Goal: Task Accomplishment & Management: Manage account settings

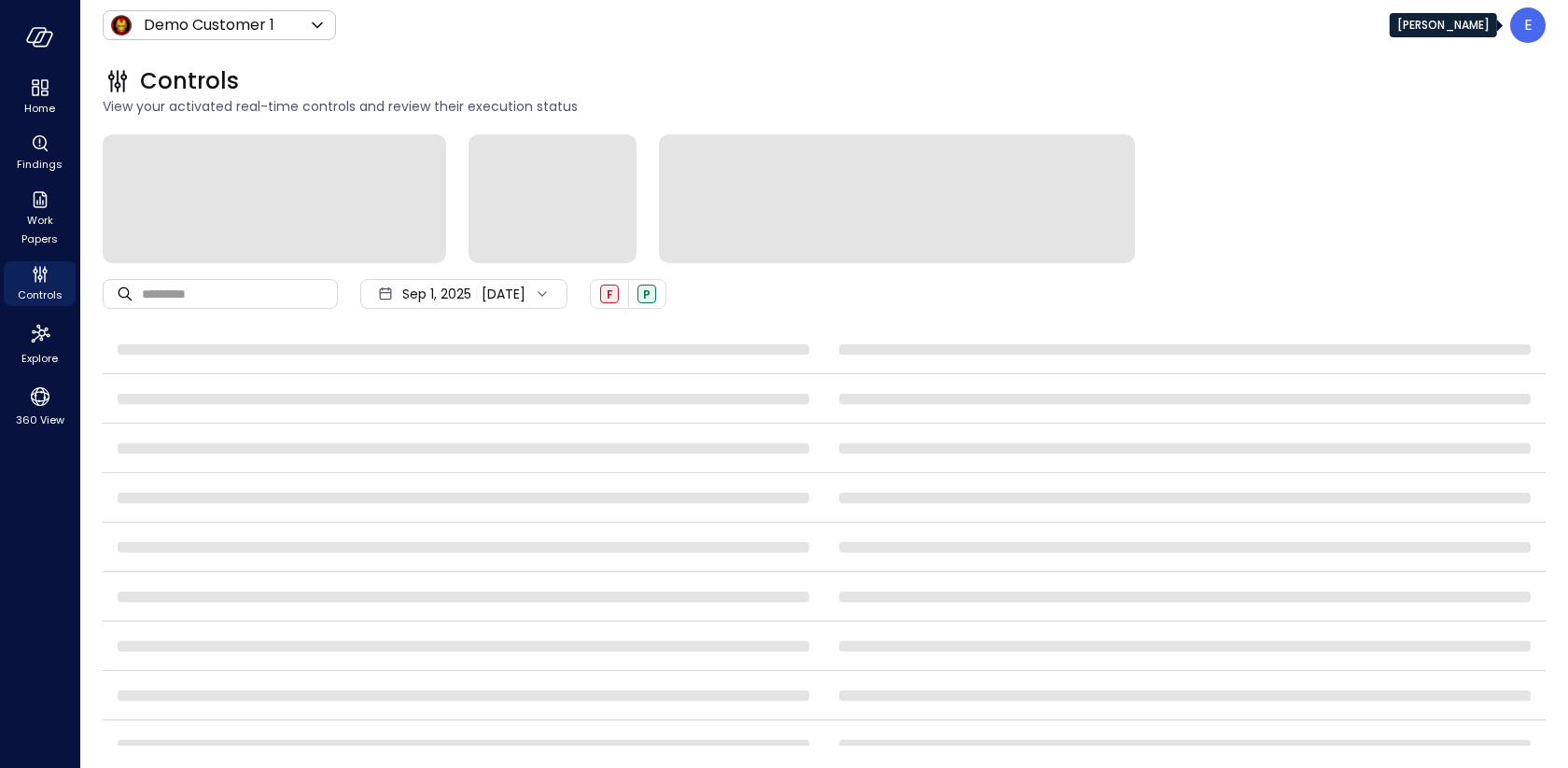
click at [1531, 30] on p "E" at bounding box center [1528, 26] width 9 height 23
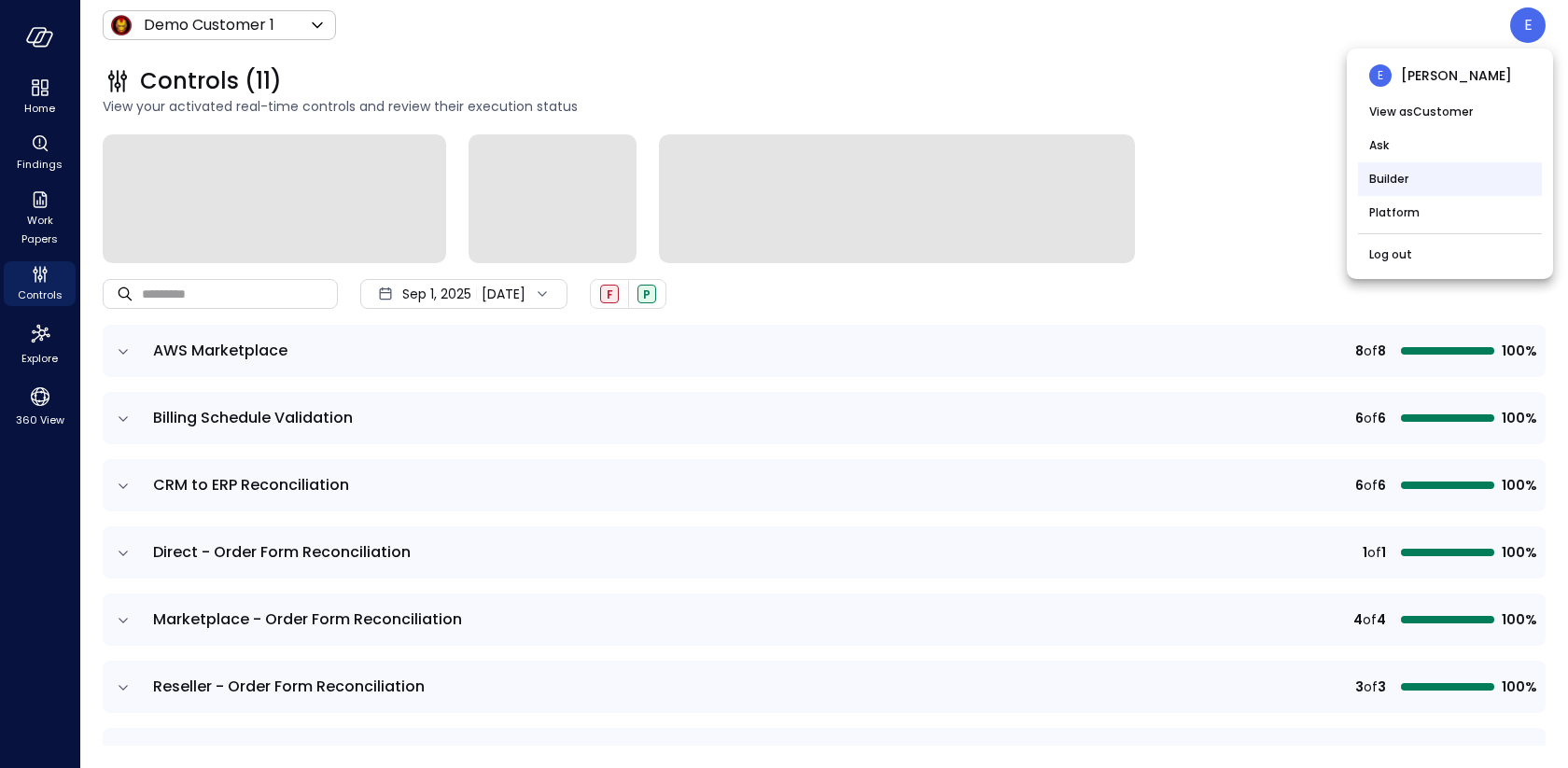
click at [1392, 183] on li "Builder" at bounding box center [1450, 180] width 184 height 34
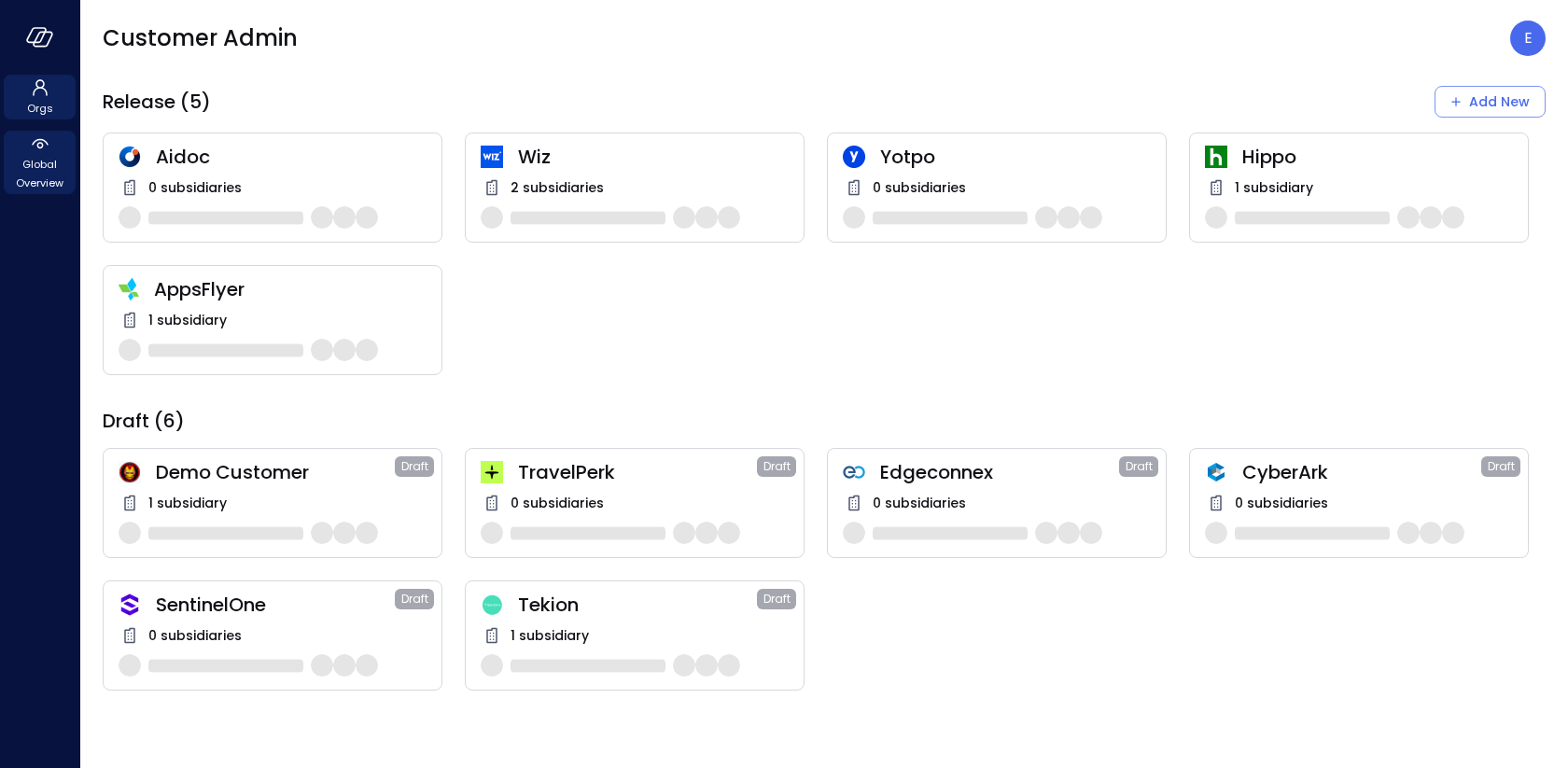
click at [49, 159] on span "Global Overview" at bounding box center [40, 173] width 57 height 37
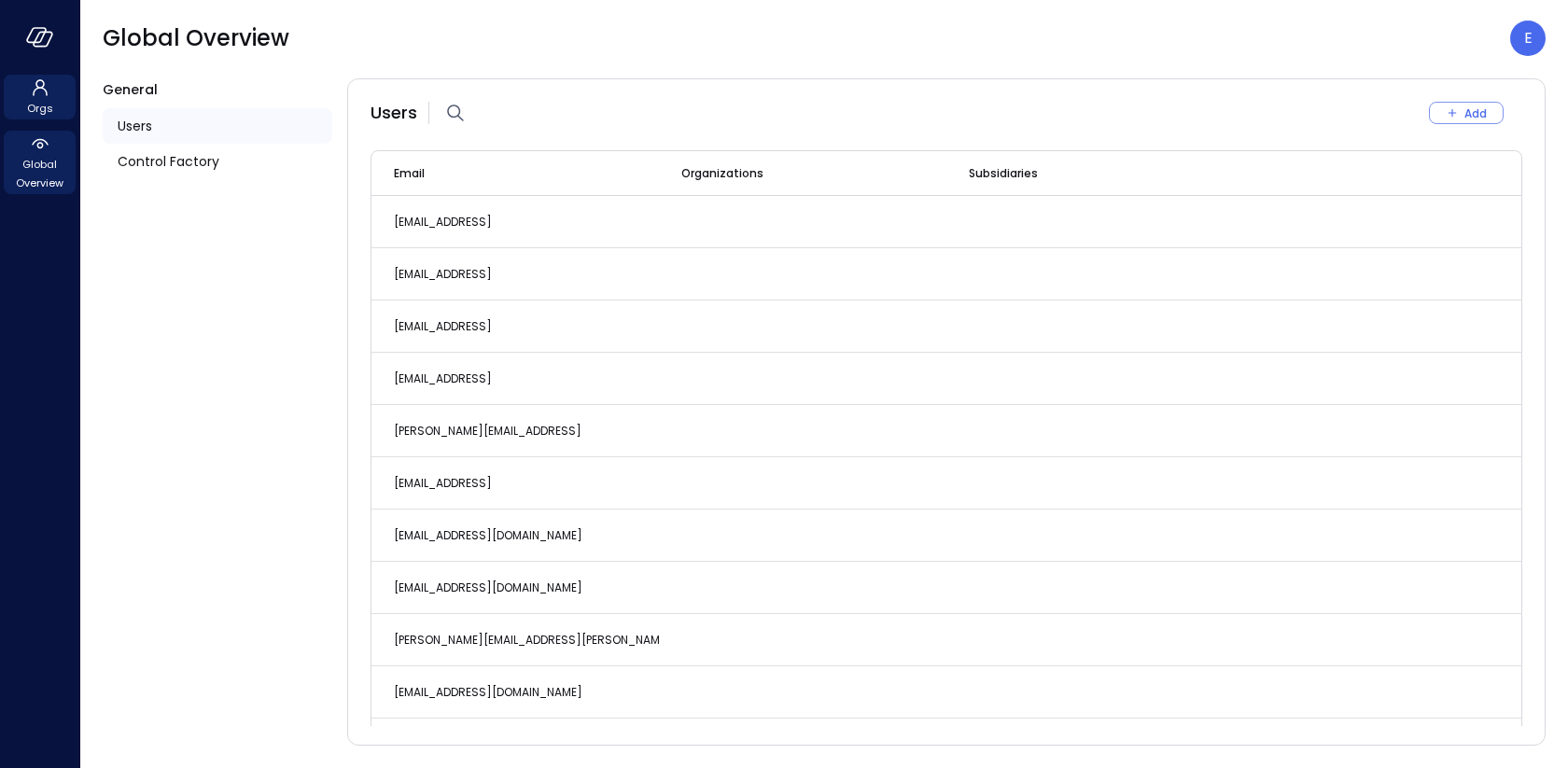
click at [35, 81] on icon at bounding box center [41, 88] width 15 height 17
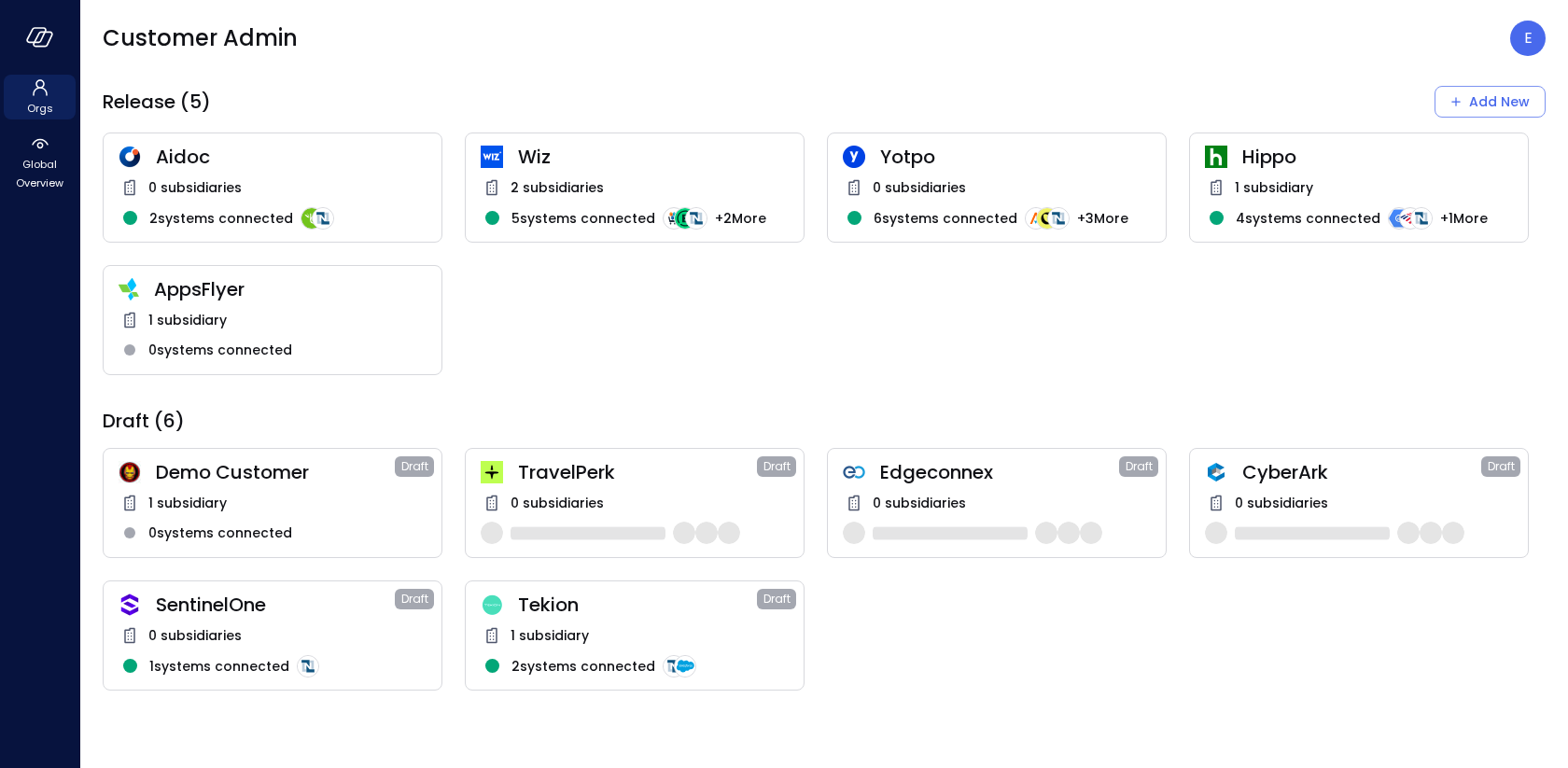
click at [592, 191] on span "2 subsidiaries" at bounding box center [557, 187] width 94 height 21
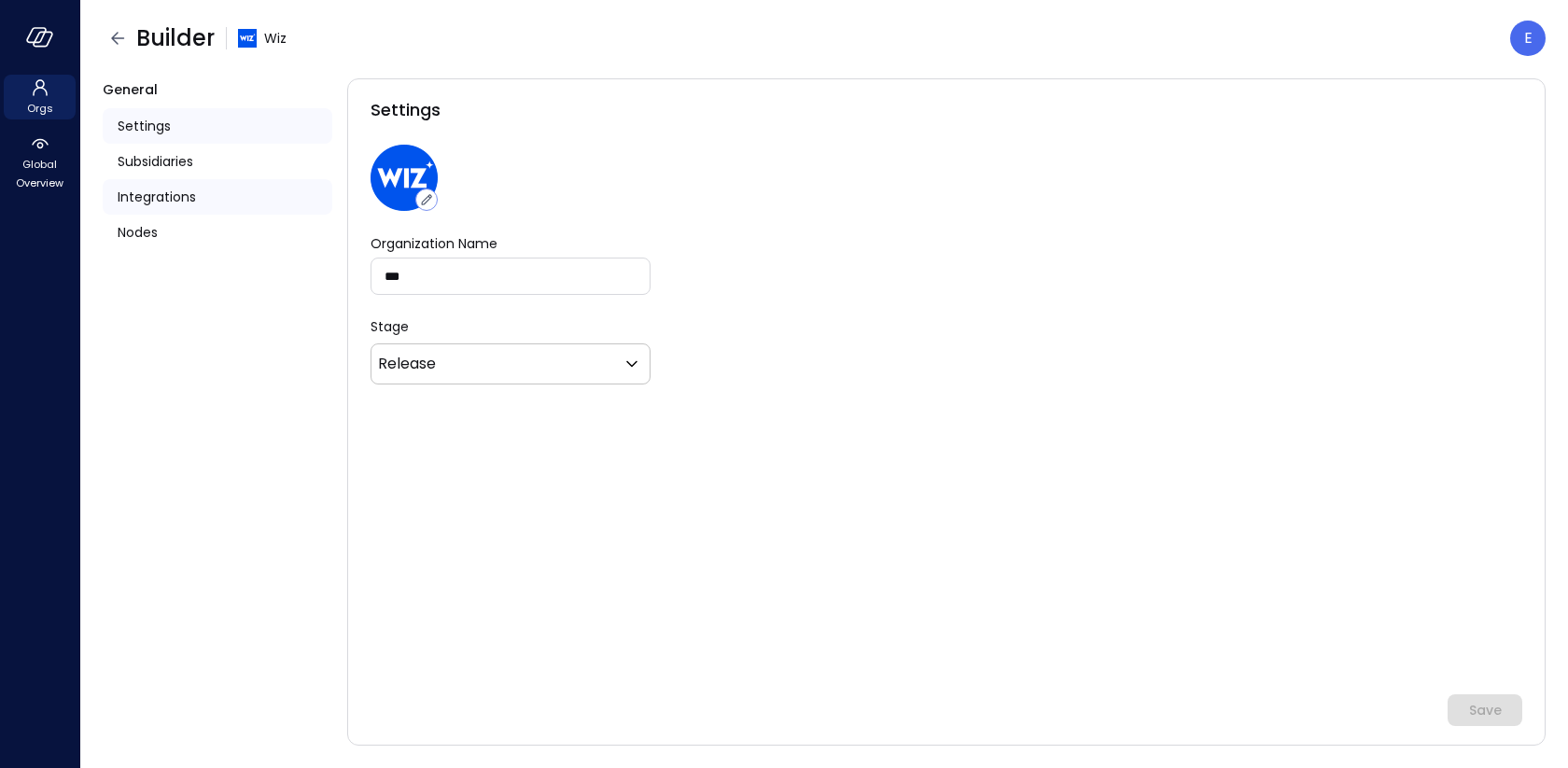
click at [185, 203] on span "Integrations" at bounding box center [156, 197] width 79 height 21
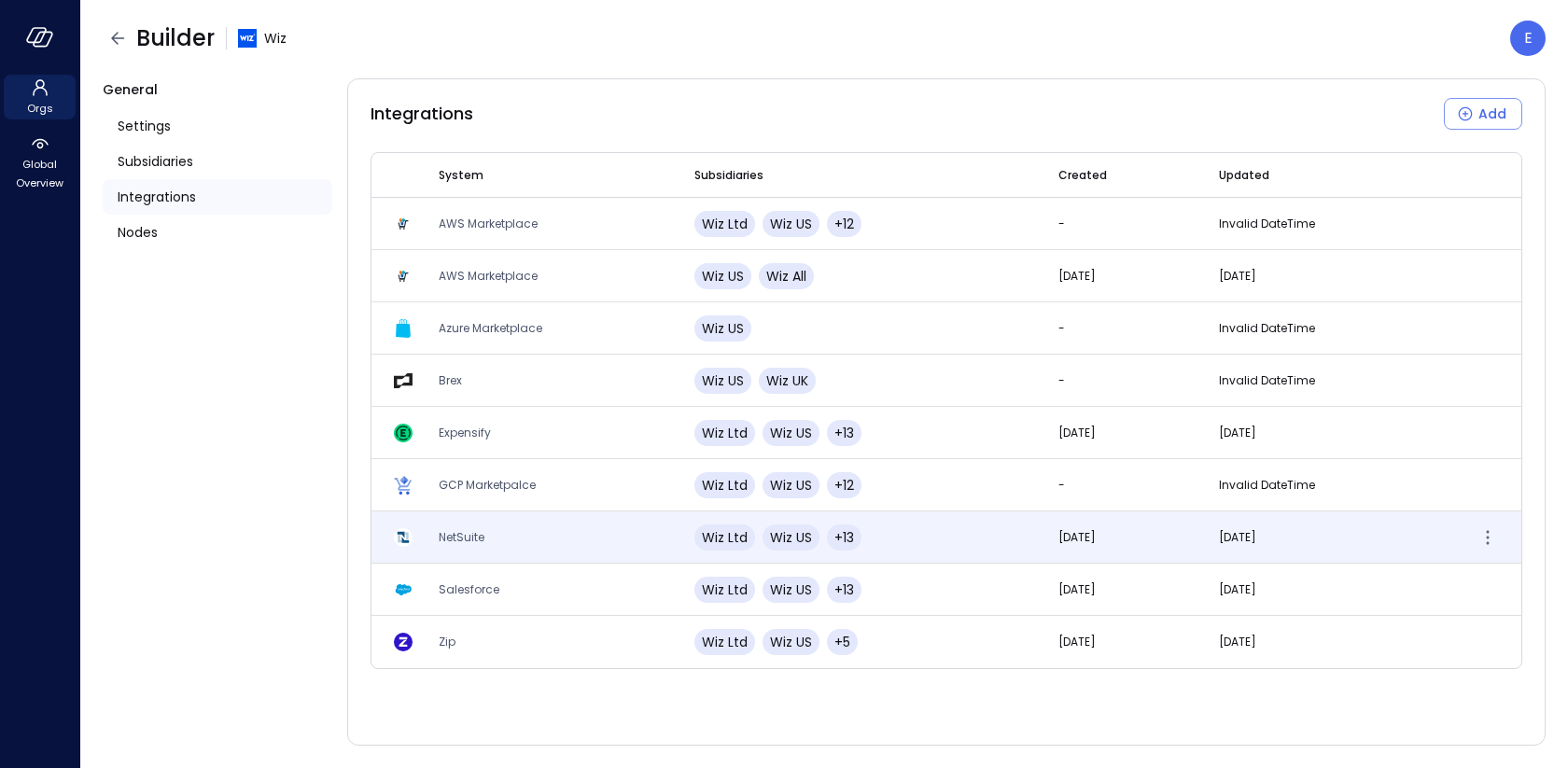
click at [472, 542] on span "NetSuite" at bounding box center [462, 536] width 45 height 16
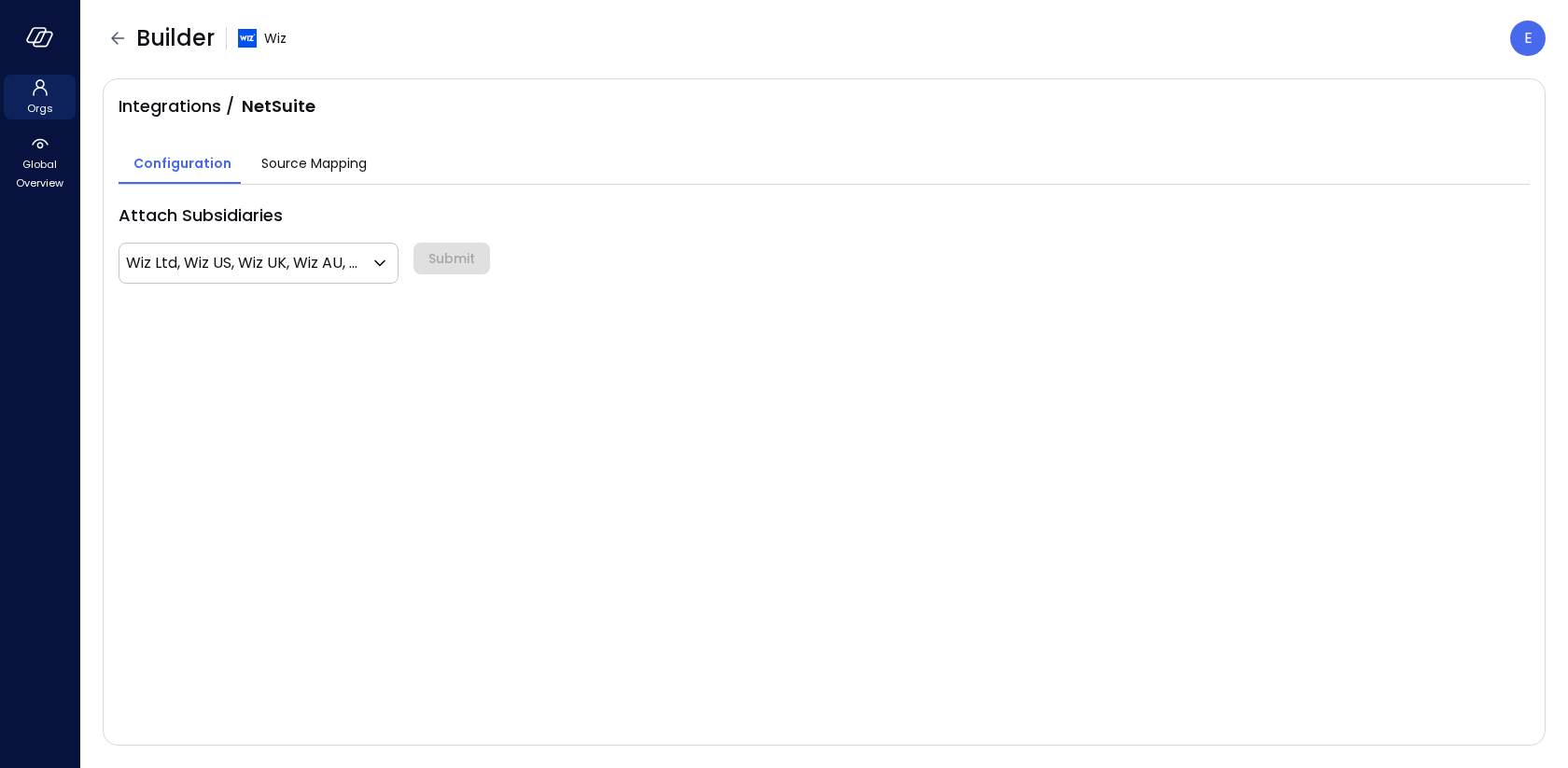
click at [294, 159] on span "Source Mapping" at bounding box center [313, 164] width 105 height 21
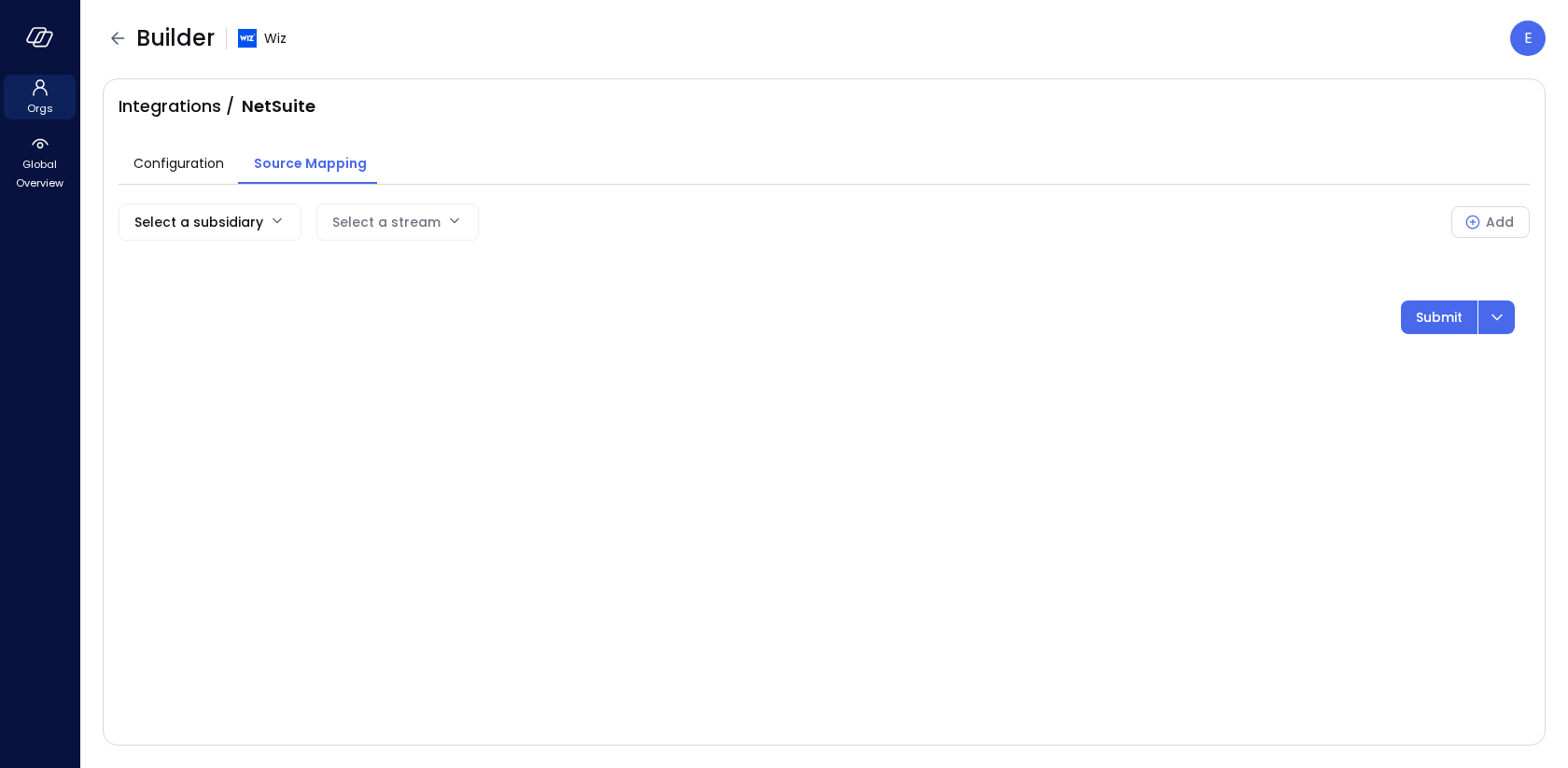
click at [216, 234] on body "Orgs Global Overview Builder Wiz E Integrations / NetSuite Configuration Source…" at bounding box center [784, 384] width 1568 height 768
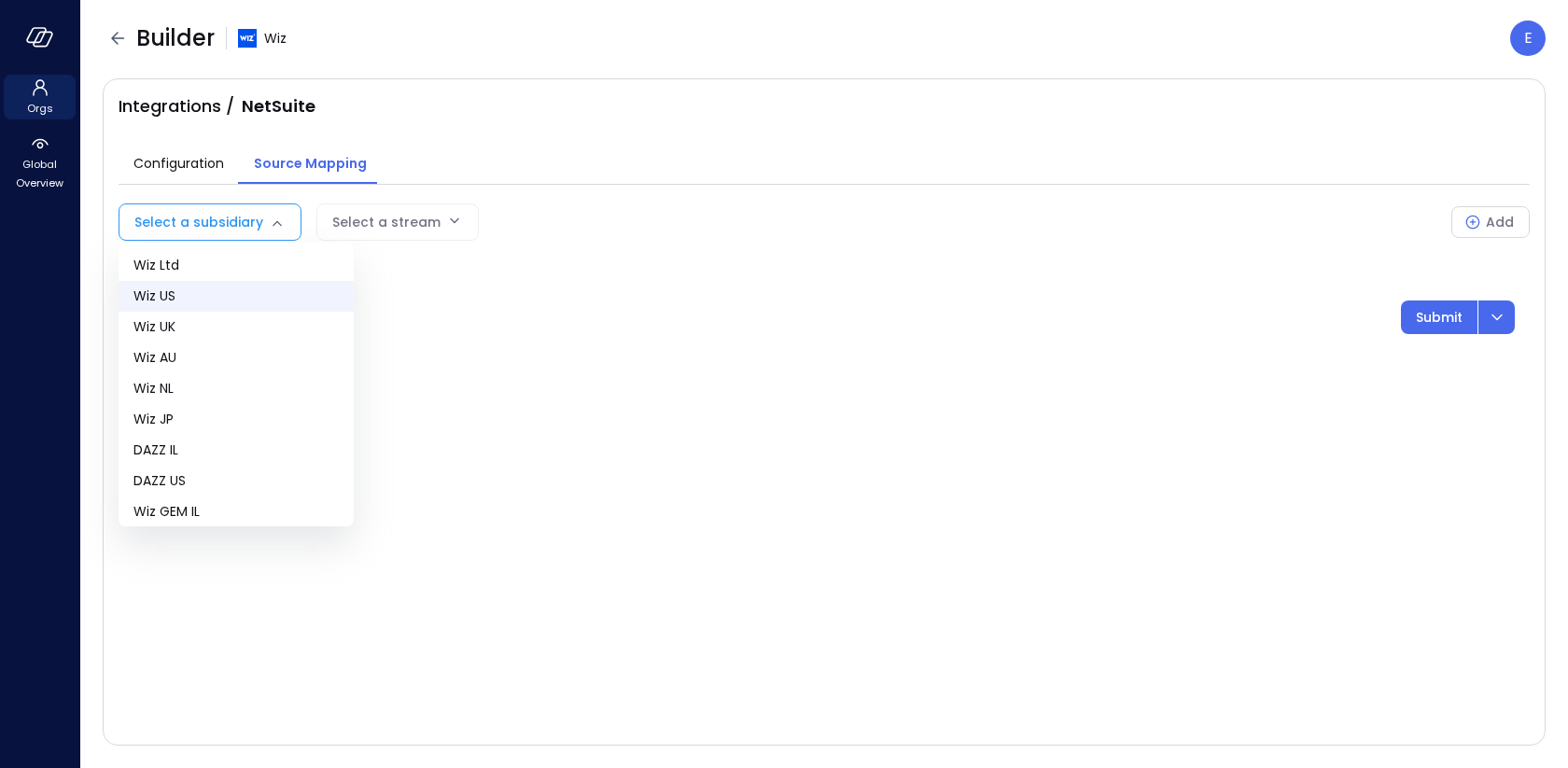
click at [196, 292] on span "Wiz US" at bounding box center [236, 296] width 205 height 20
type input "**"
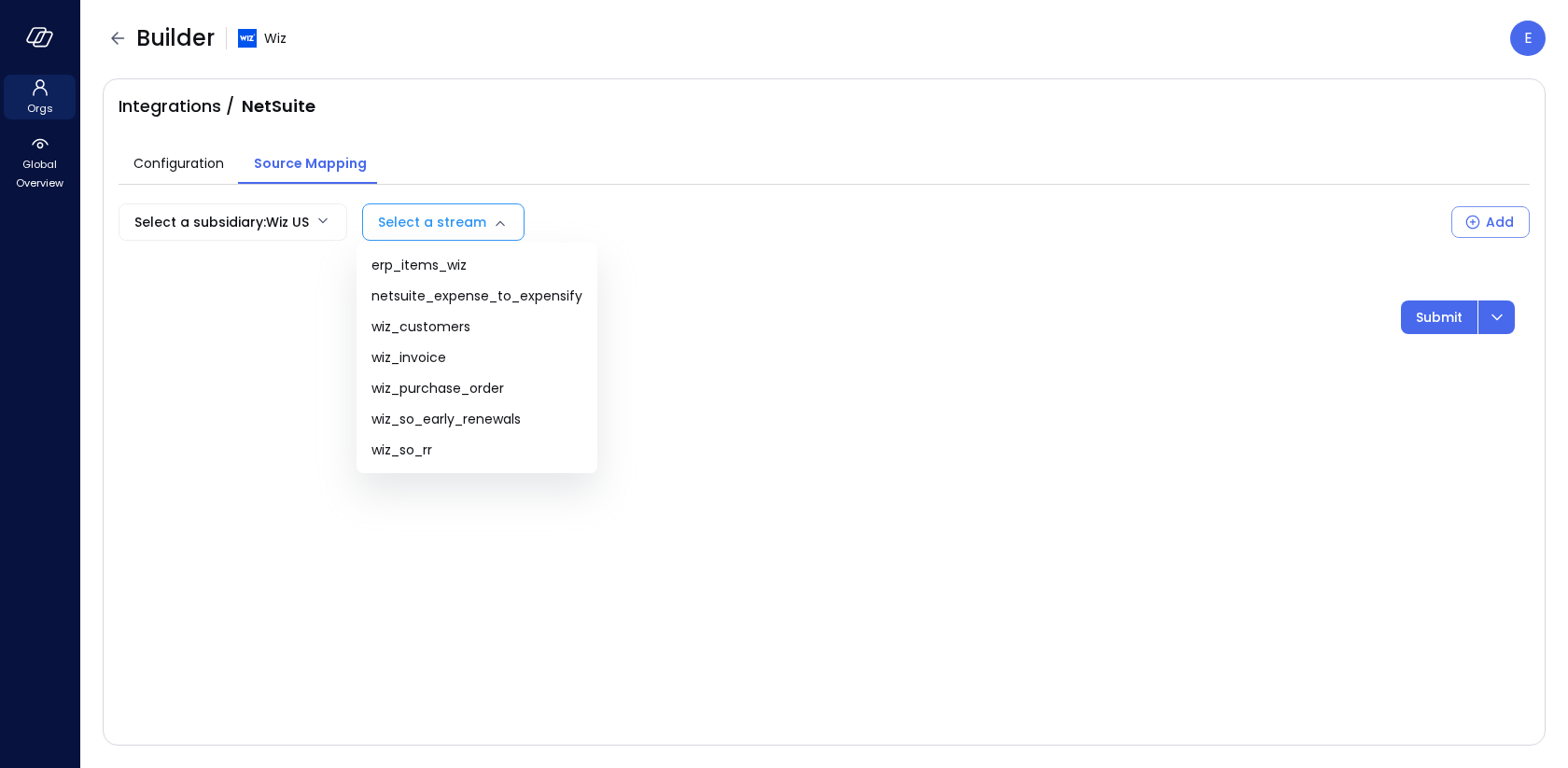
click at [469, 225] on body "Orgs Global Overview Builder Wiz E Integrations / NetSuite Configuration Source…" at bounding box center [784, 384] width 1568 height 768
click at [510, 299] on span "netsuite_expense_to_expensify" at bounding box center [477, 296] width 211 height 20
type input "**********"
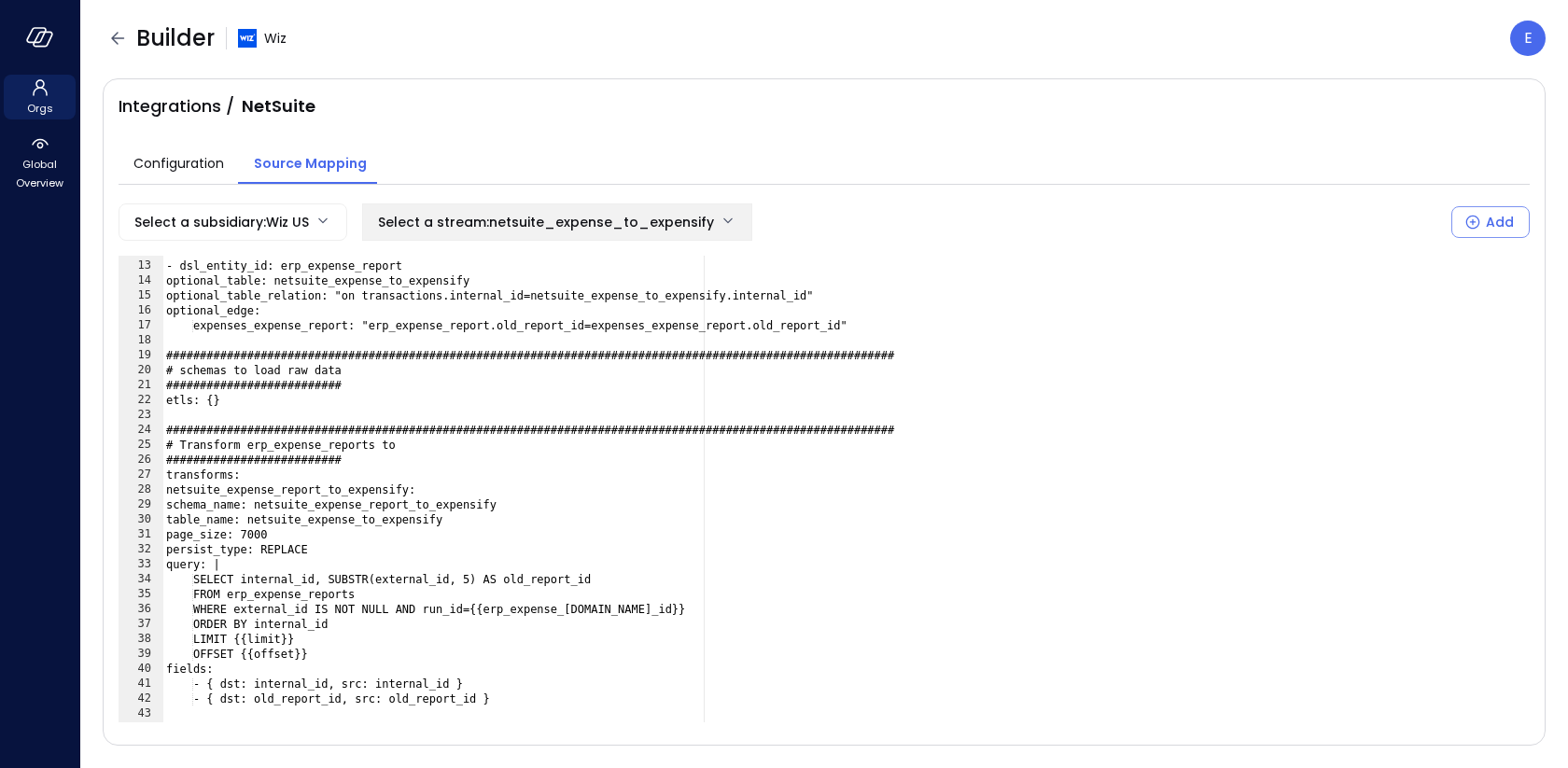
scroll to position [179, 0]
click at [115, 43] on icon "button" at bounding box center [117, 39] width 23 height 23
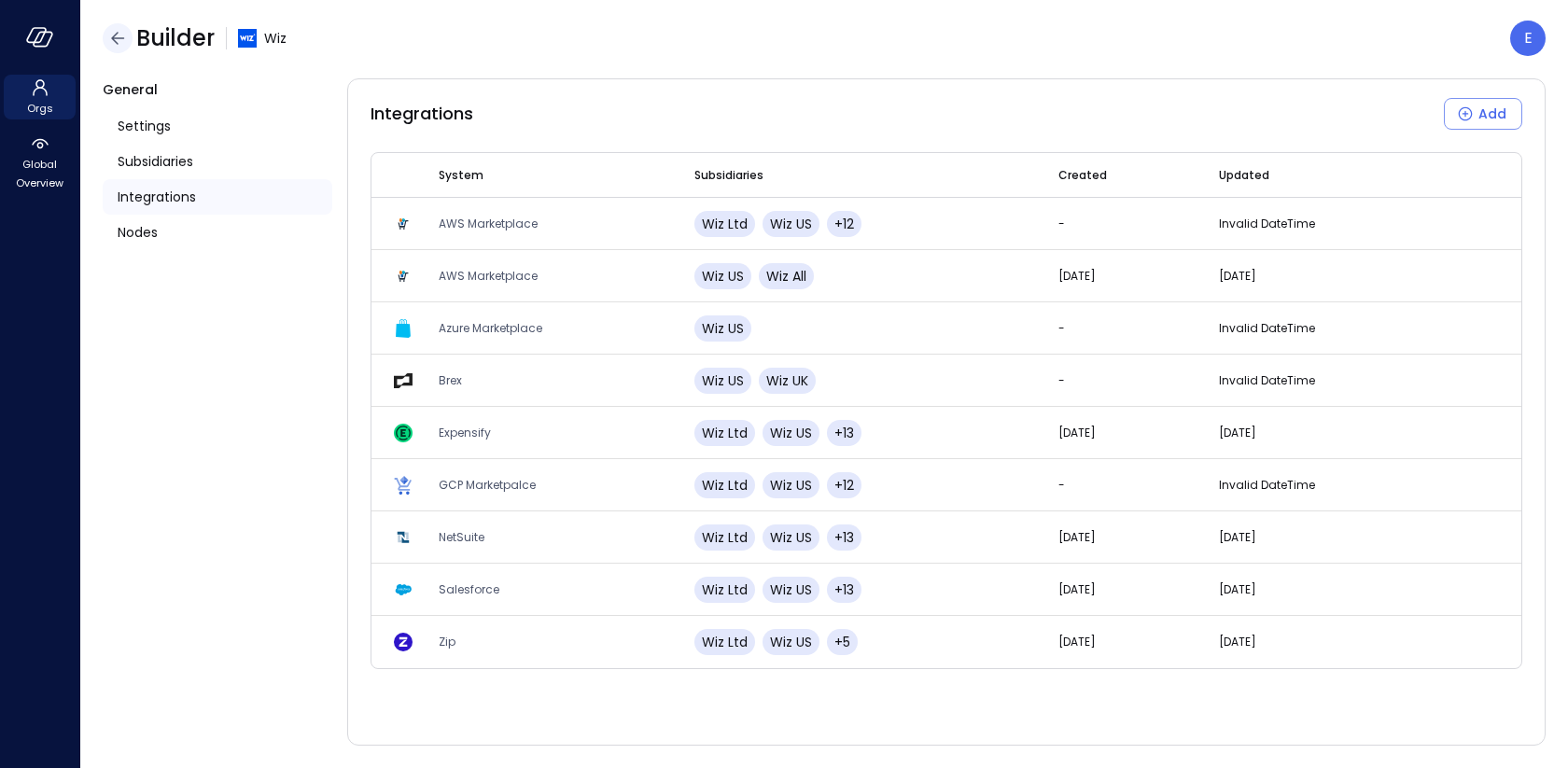
click at [116, 37] on icon "button" at bounding box center [117, 38] width 13 height 12
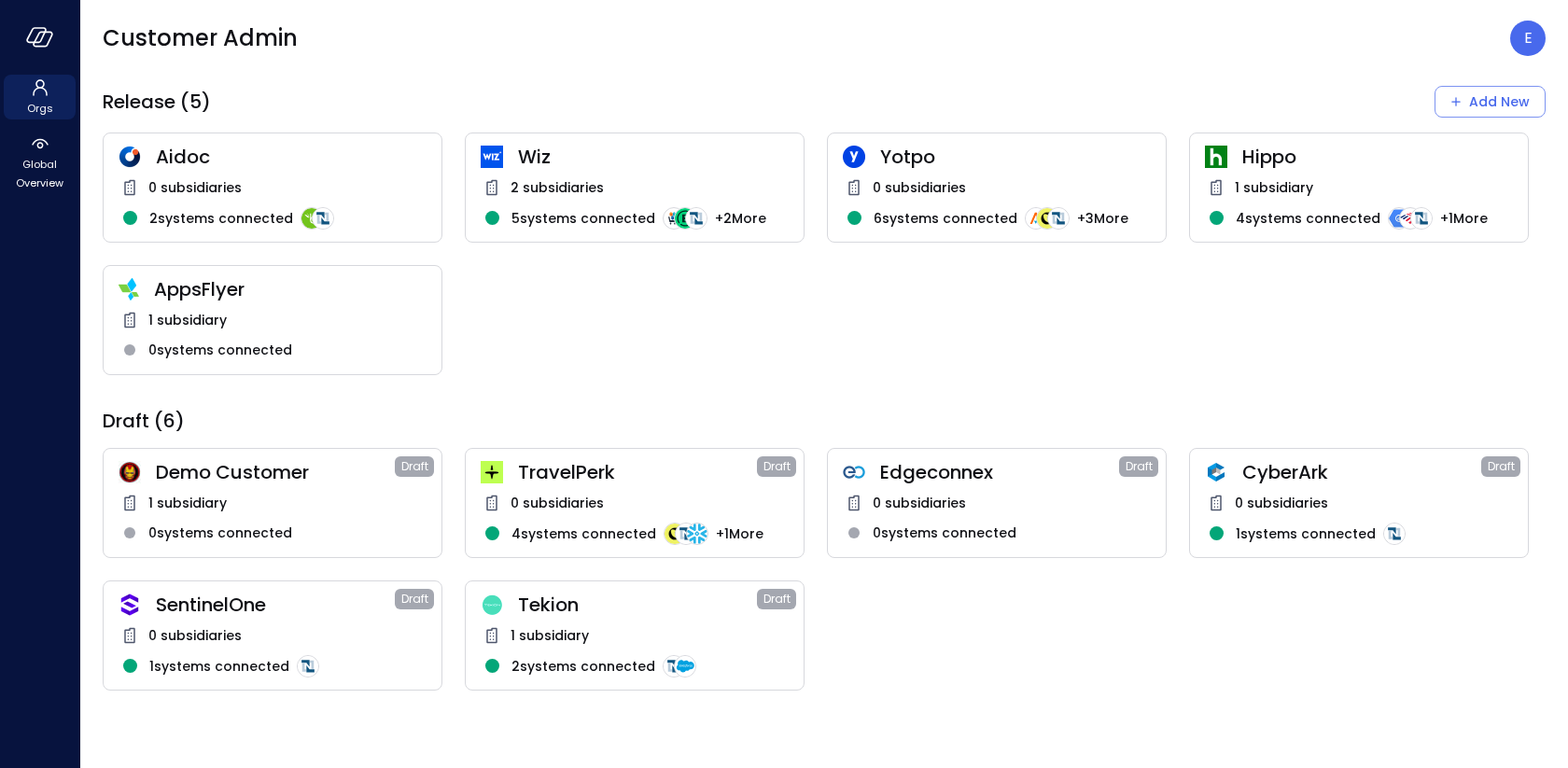
click at [897, 181] on span "0 subsidiaries" at bounding box center [919, 187] width 94 height 21
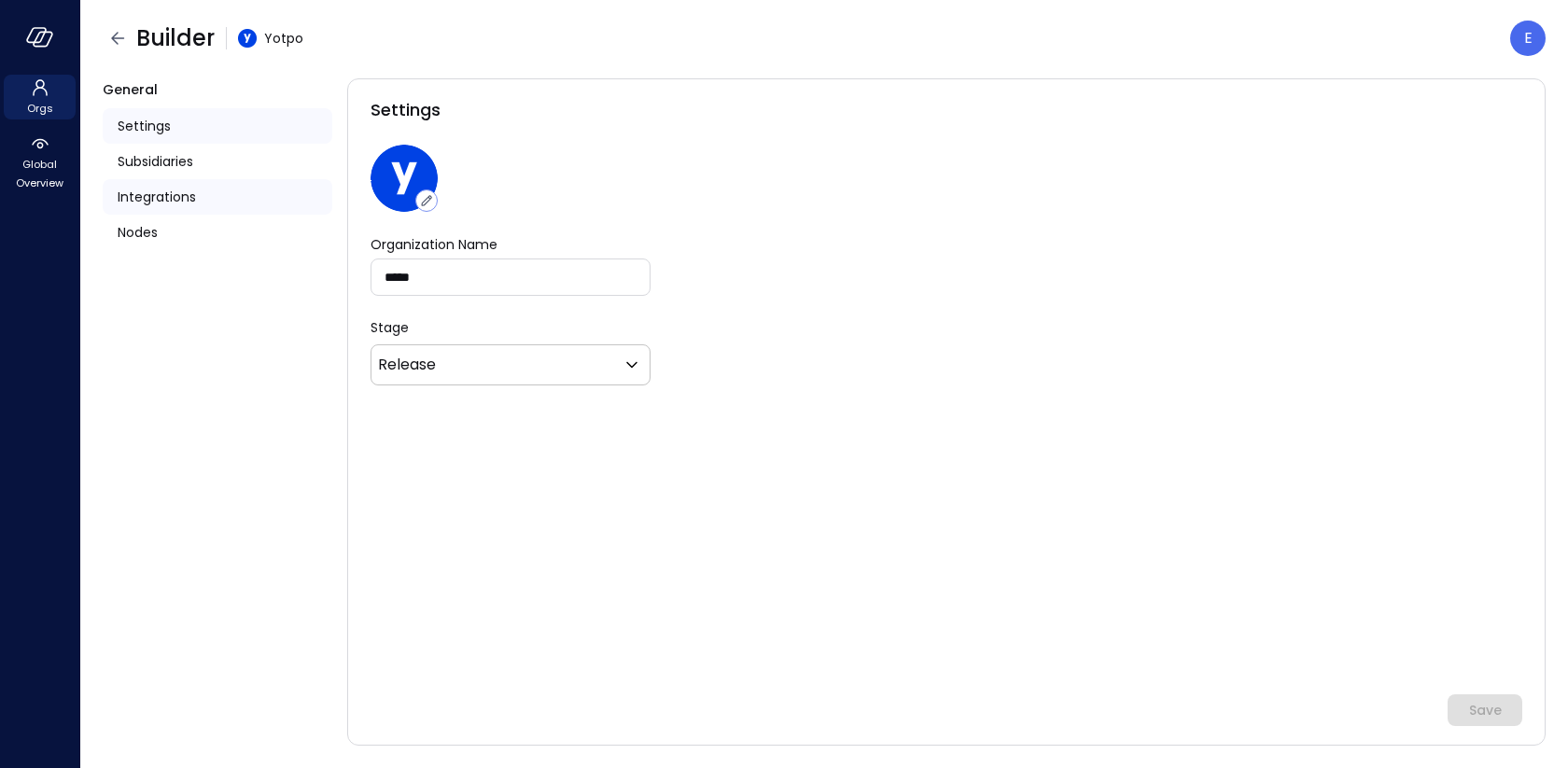
click at [144, 195] on span "Integrations" at bounding box center [156, 197] width 79 height 21
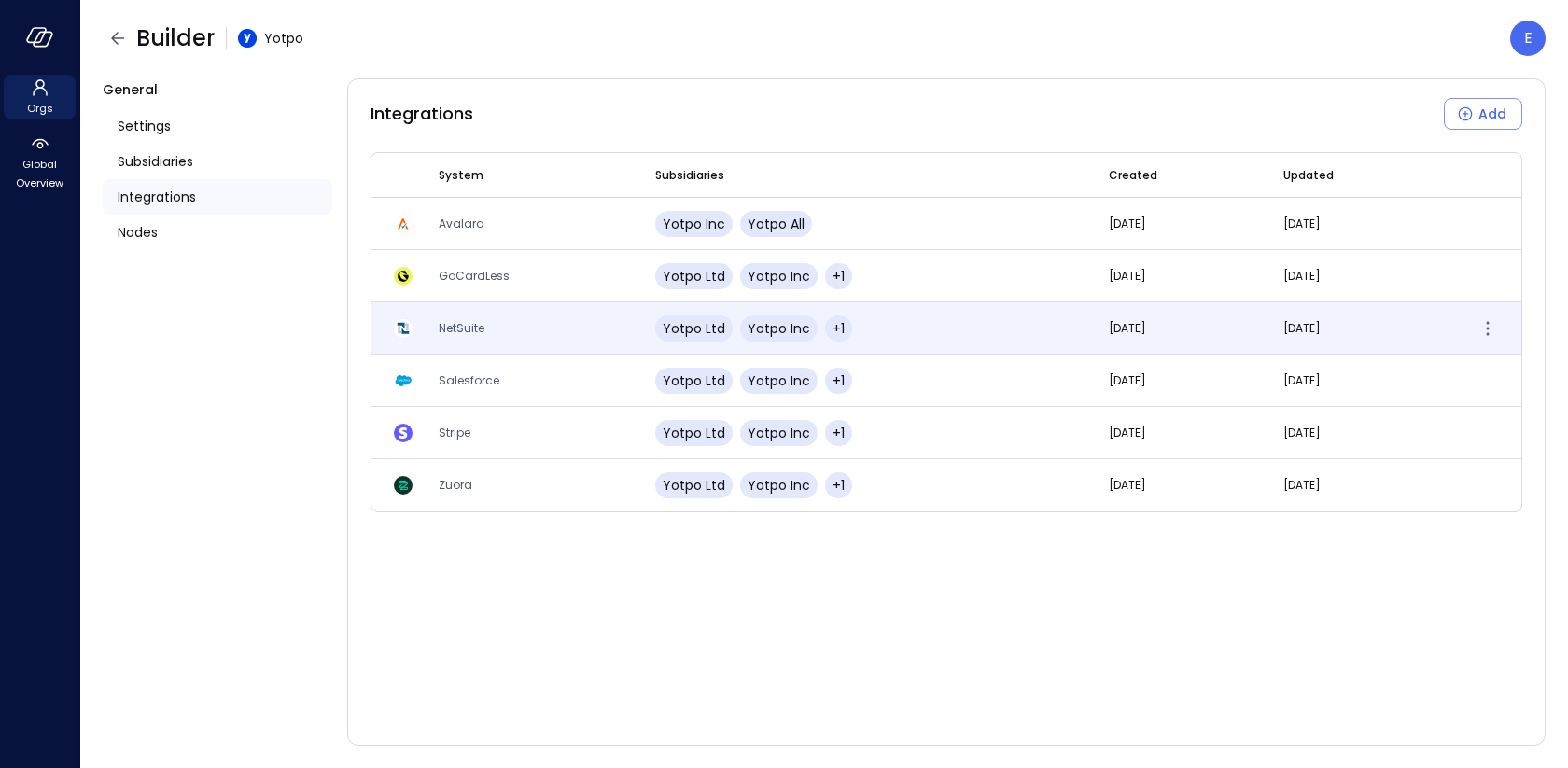
click at [456, 328] on span "NetSuite" at bounding box center [462, 327] width 45 height 16
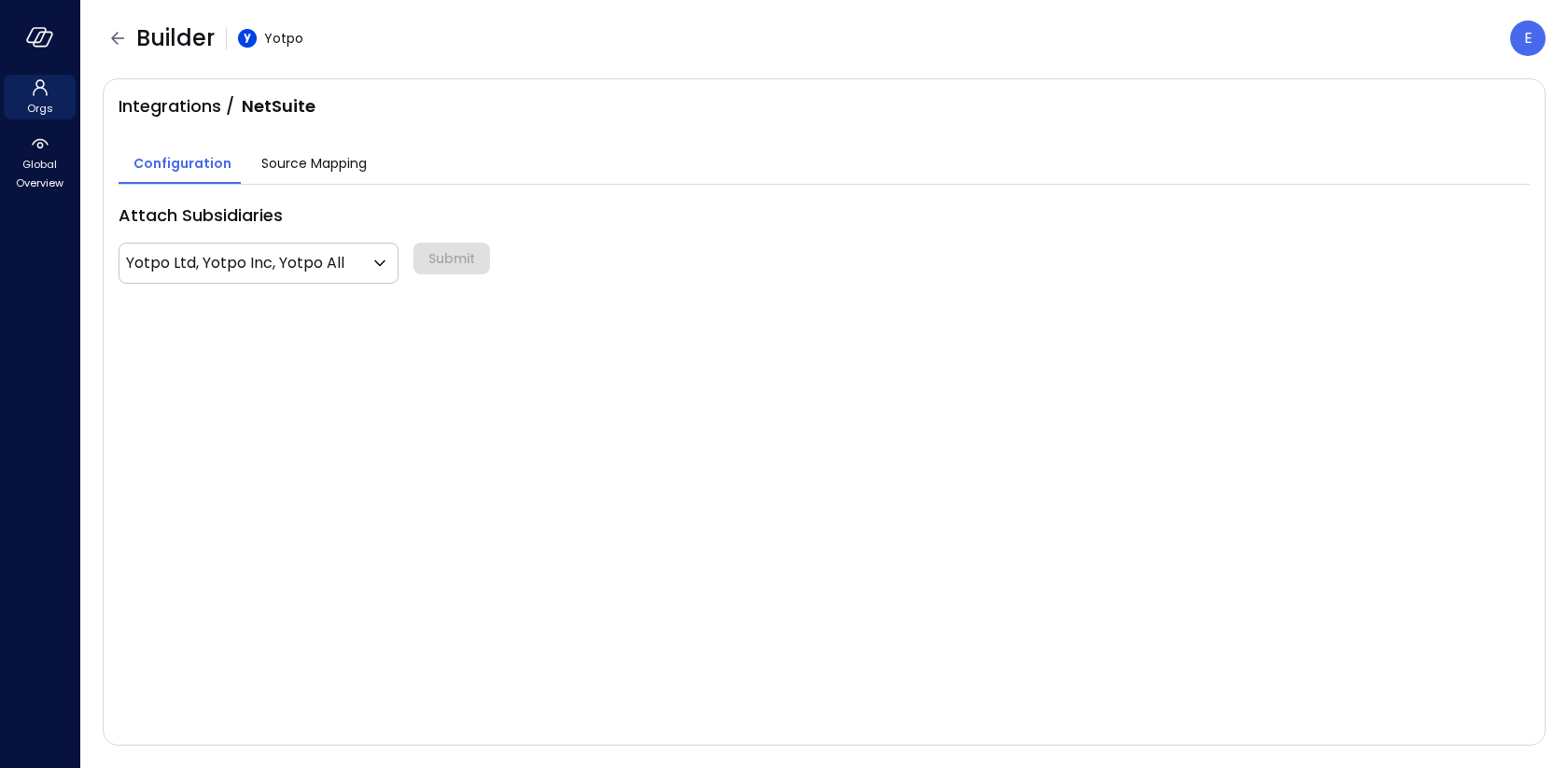
click at [307, 150] on button "Source Mapping" at bounding box center [313, 165] width 135 height 37
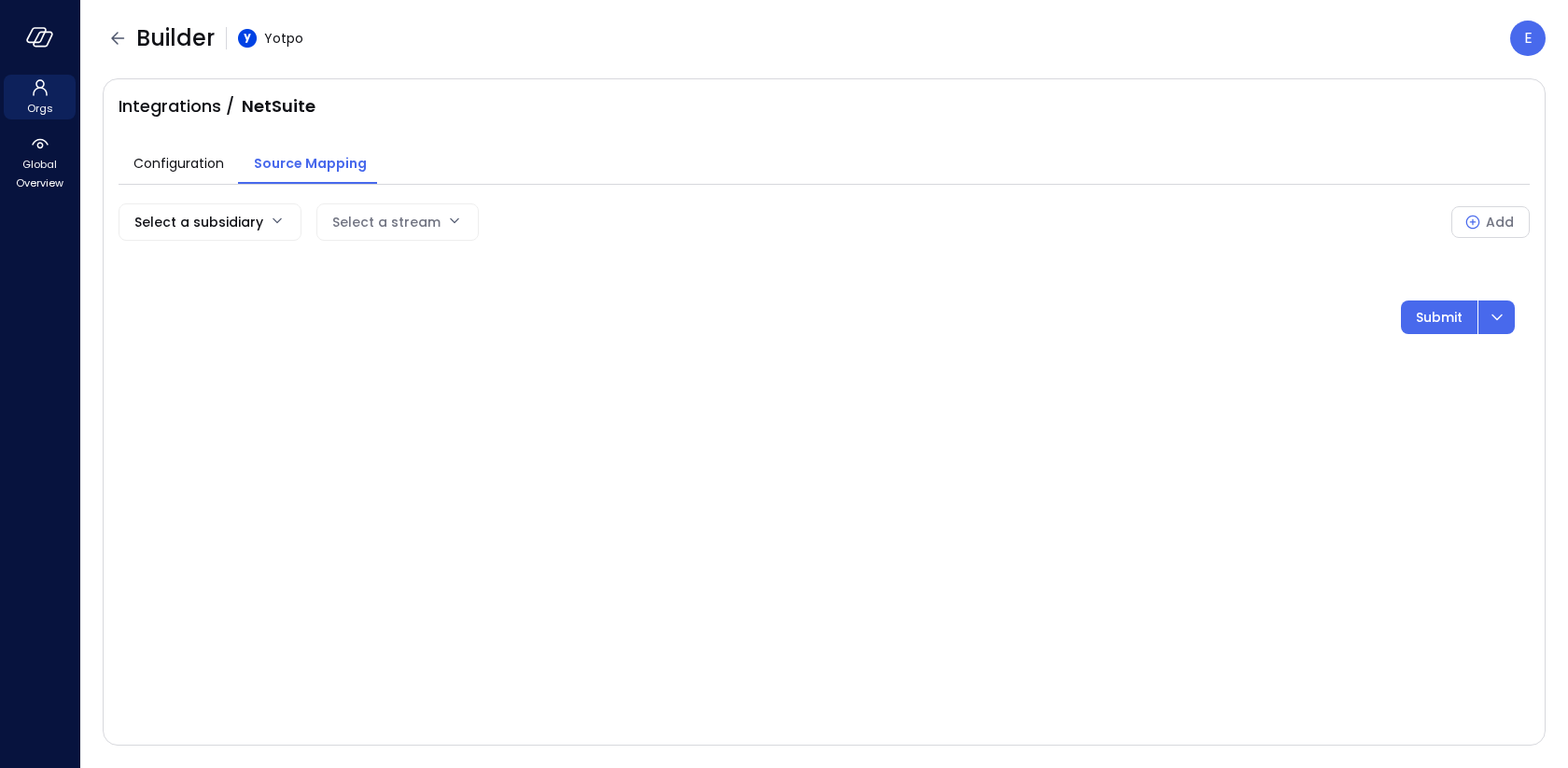
click at [234, 219] on body "Orgs Global Overview Builder Yotpo E Integrations / NetSuite Configuration Sour…" at bounding box center [784, 384] width 1568 height 768
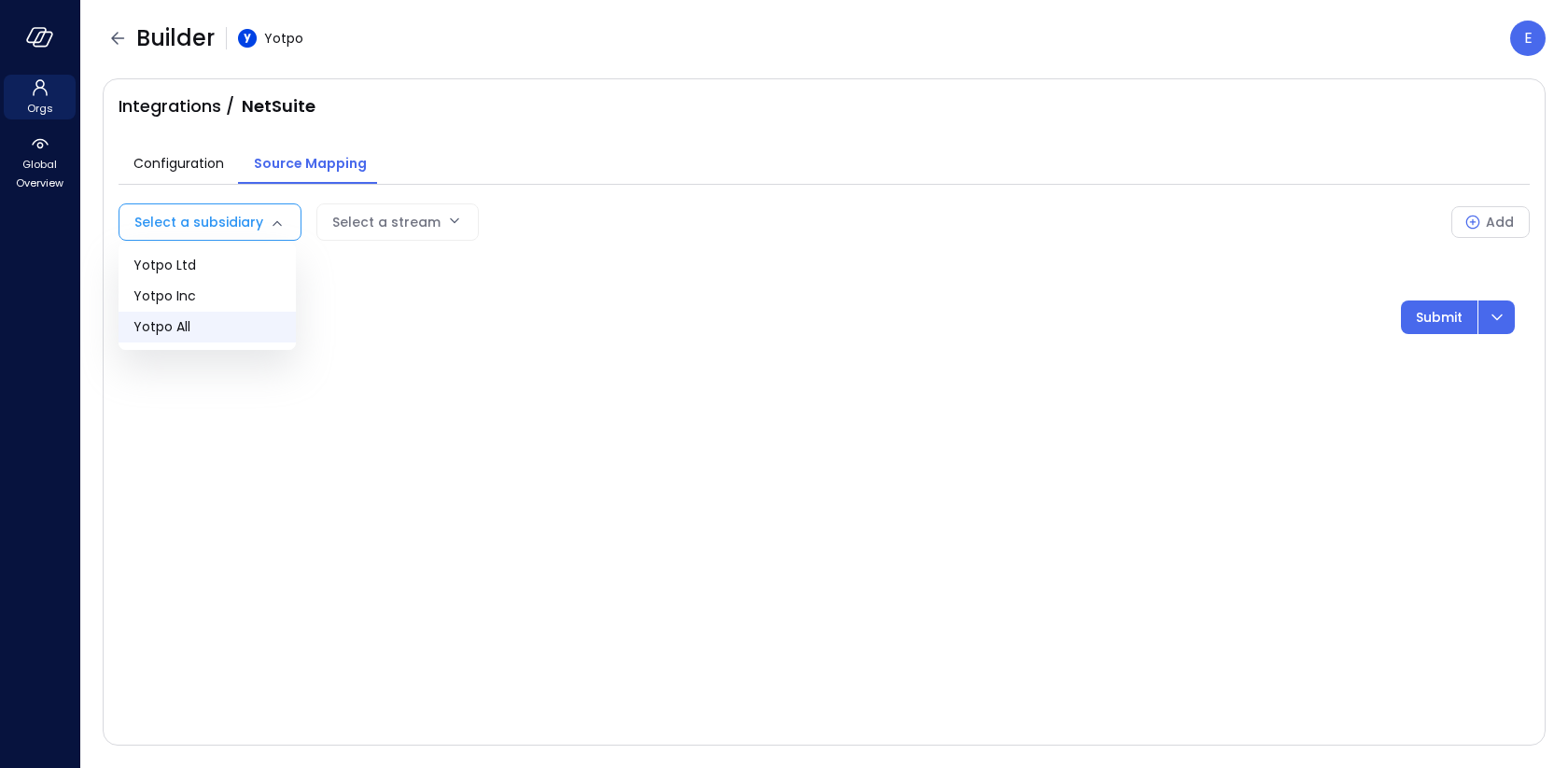
click at [198, 323] on span "Yotpo All" at bounding box center [207, 326] width 148 height 20
type input "**"
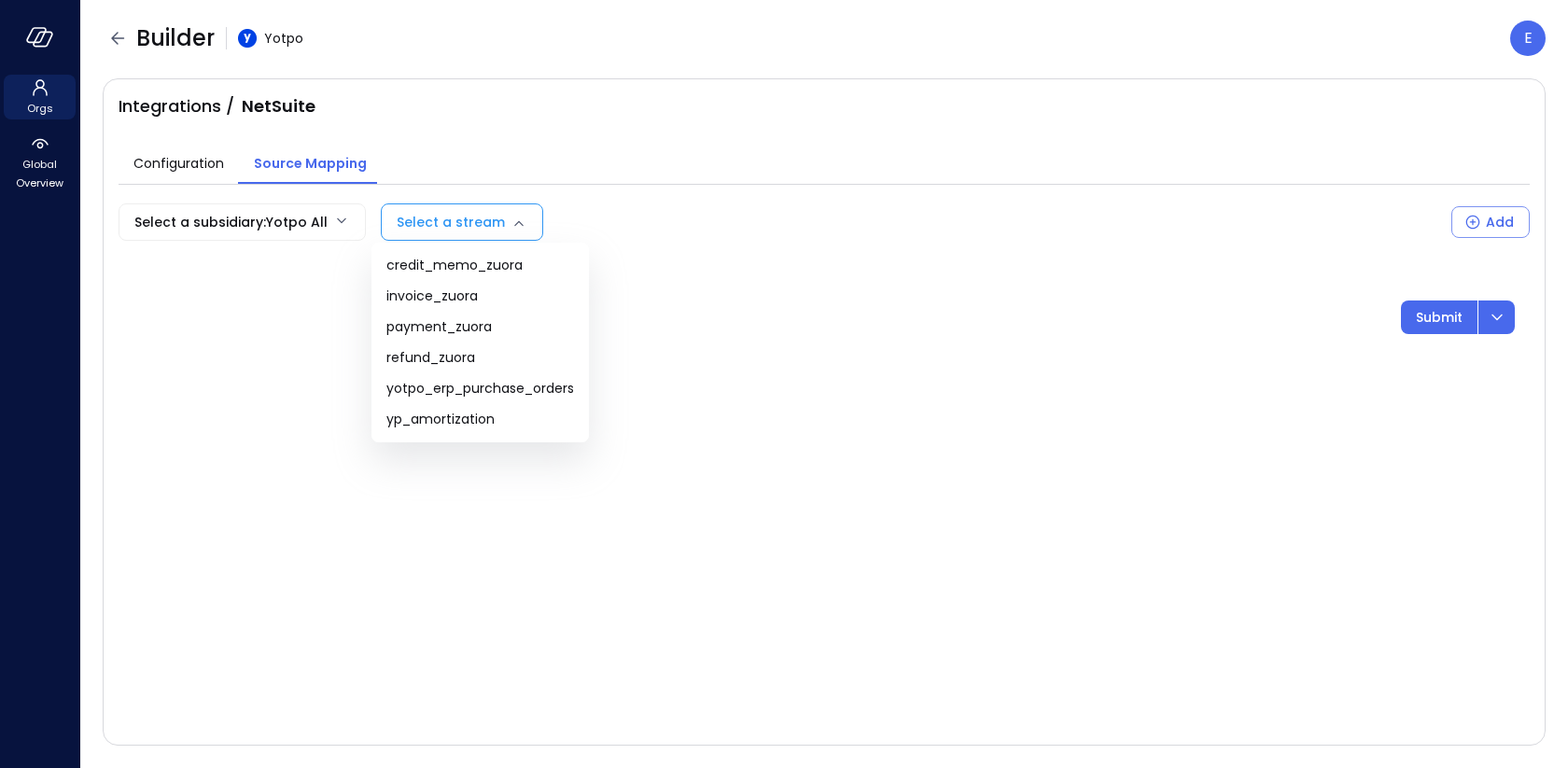
click at [502, 218] on body "Orgs Global Overview Builder Yotpo E Integrations / NetSuite Configuration Sour…" at bounding box center [784, 384] width 1568 height 768
click at [531, 265] on span "credit_memo_zuora" at bounding box center [480, 265] width 187 height 20
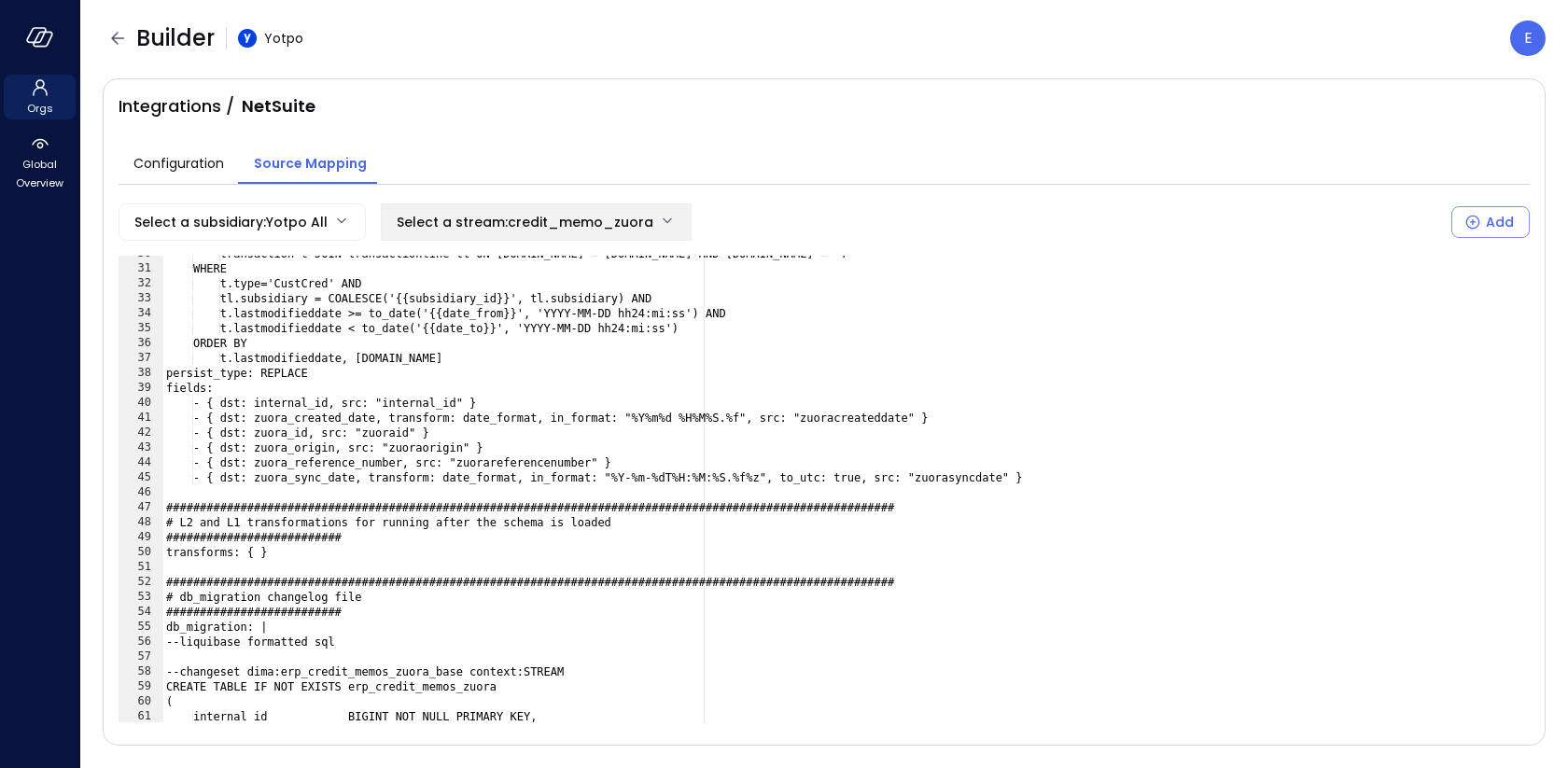
scroll to position [579, 0]
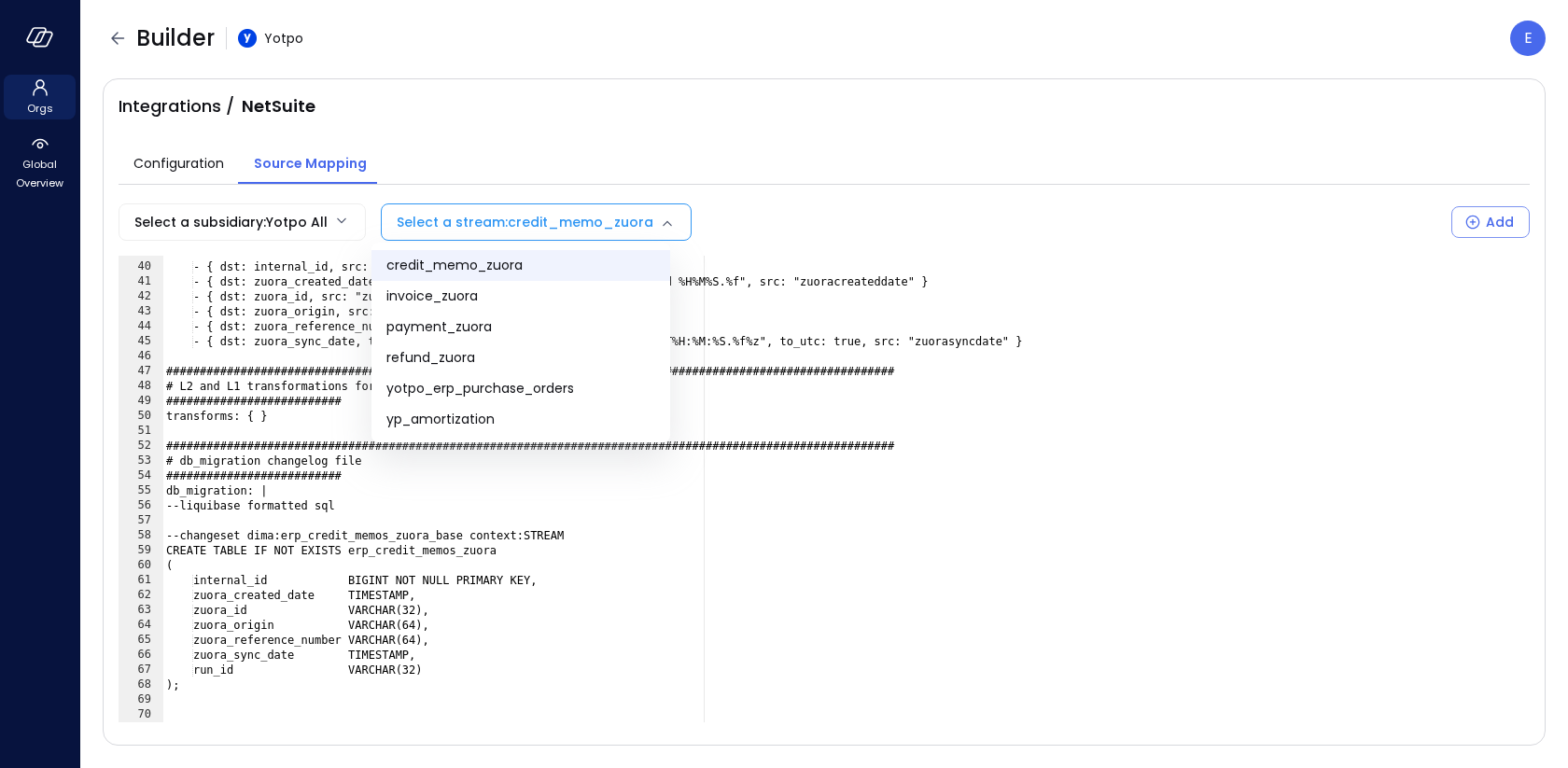
click at [527, 225] on body "**********" at bounding box center [784, 384] width 1568 height 768
click at [498, 419] on span "yp_amortization" at bounding box center [520, 419] width 269 height 20
type input "**********"
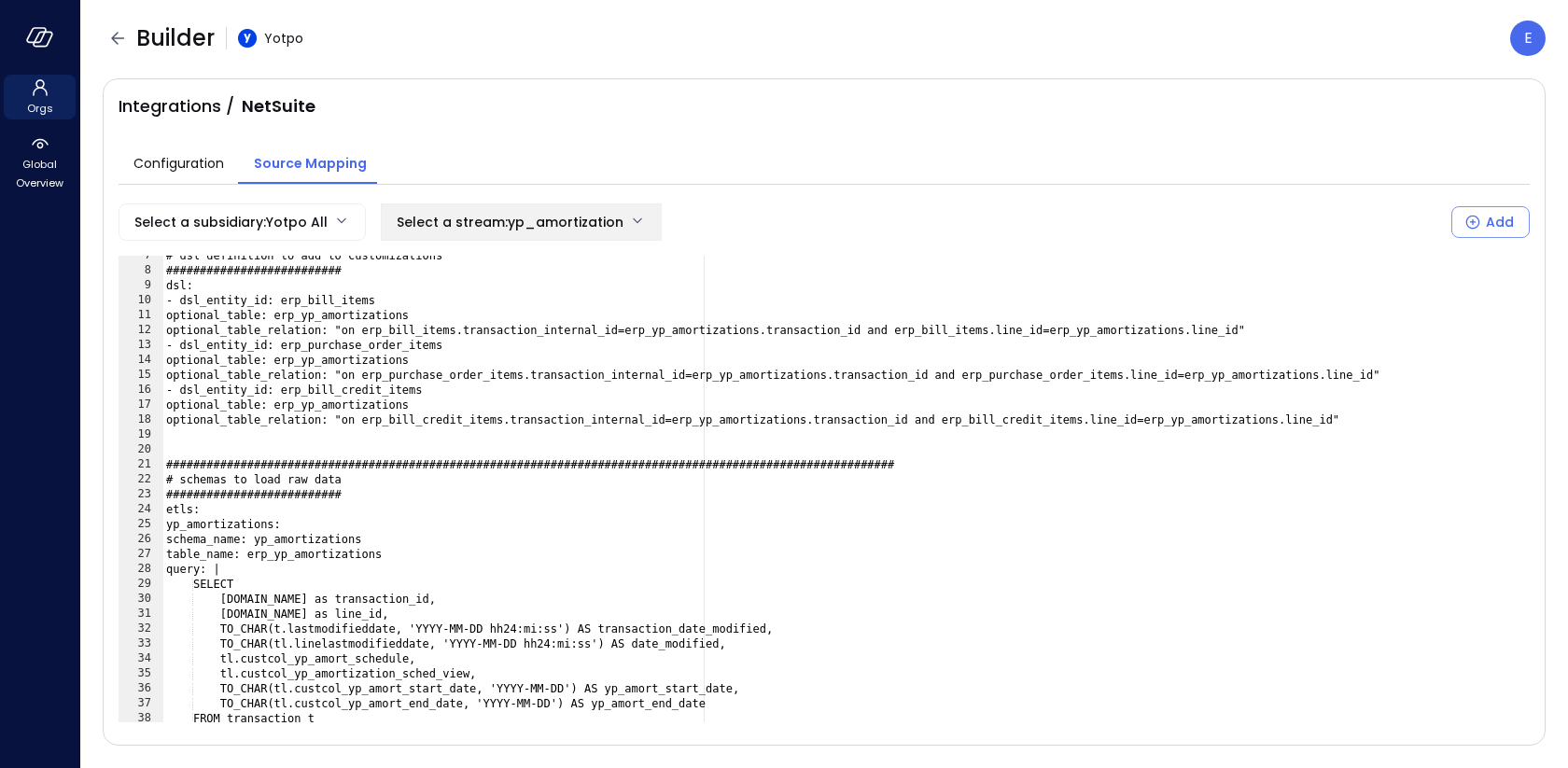
scroll to position [0, 0]
